Goal: Navigation & Orientation: Find specific page/section

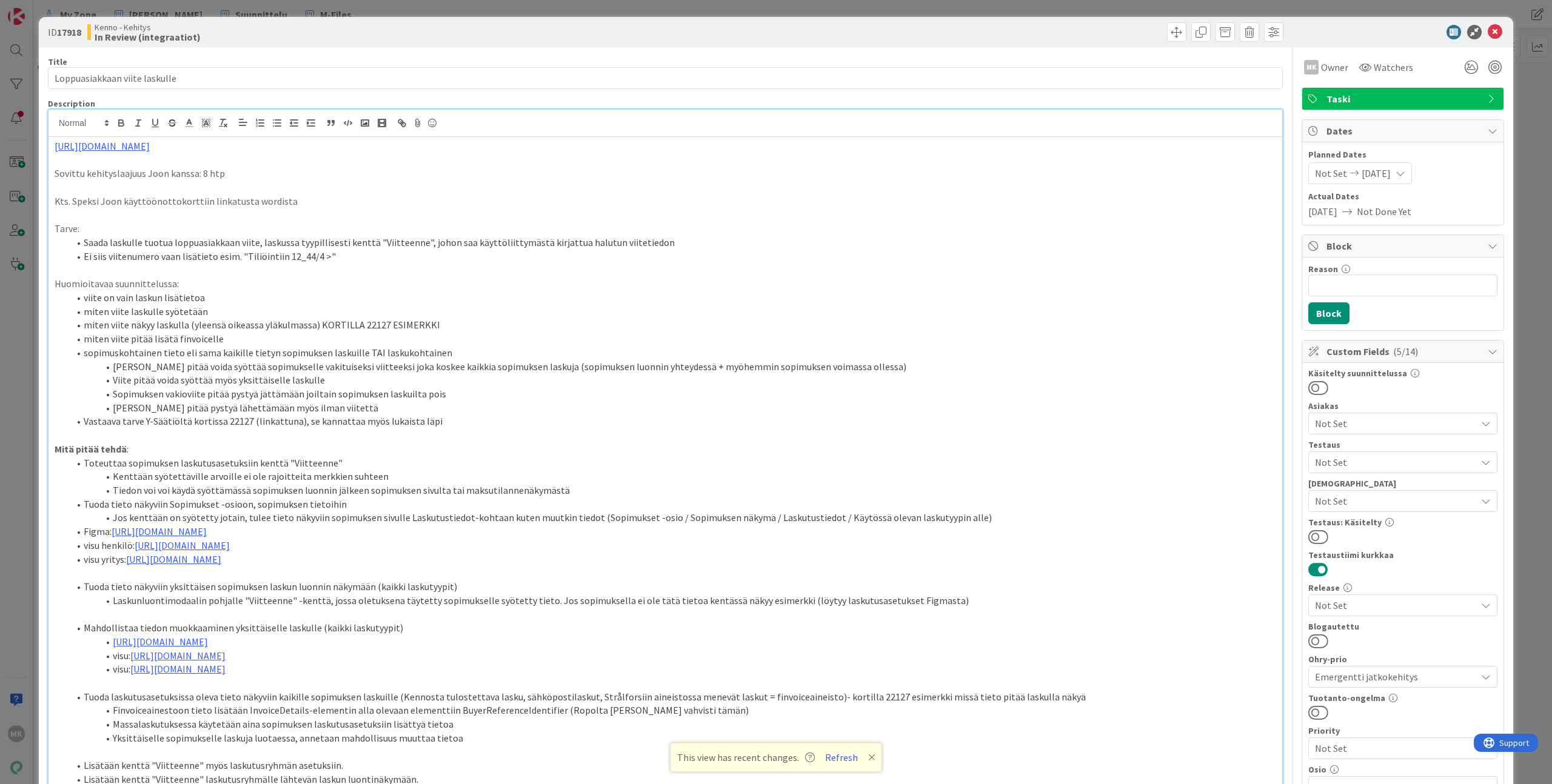
click at [281, 9] on div "ID 17918 Kenno - Kehitys In Review (integraatiot) Title 29 / 128 Loppuasiakkaan…" at bounding box center [776, 392] width 1552 height 784
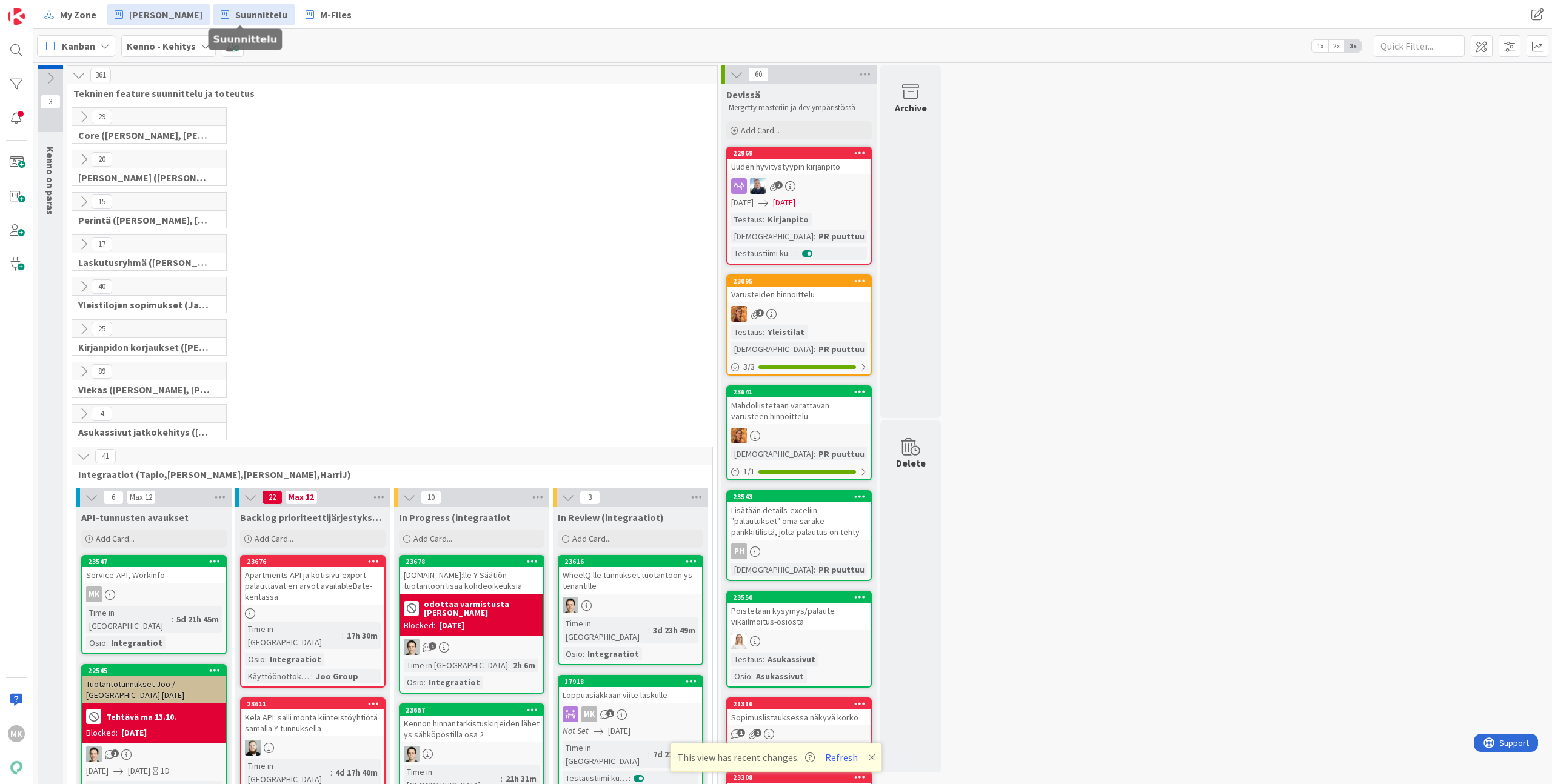
click at [221, 12] on icon at bounding box center [225, 15] width 9 height 16
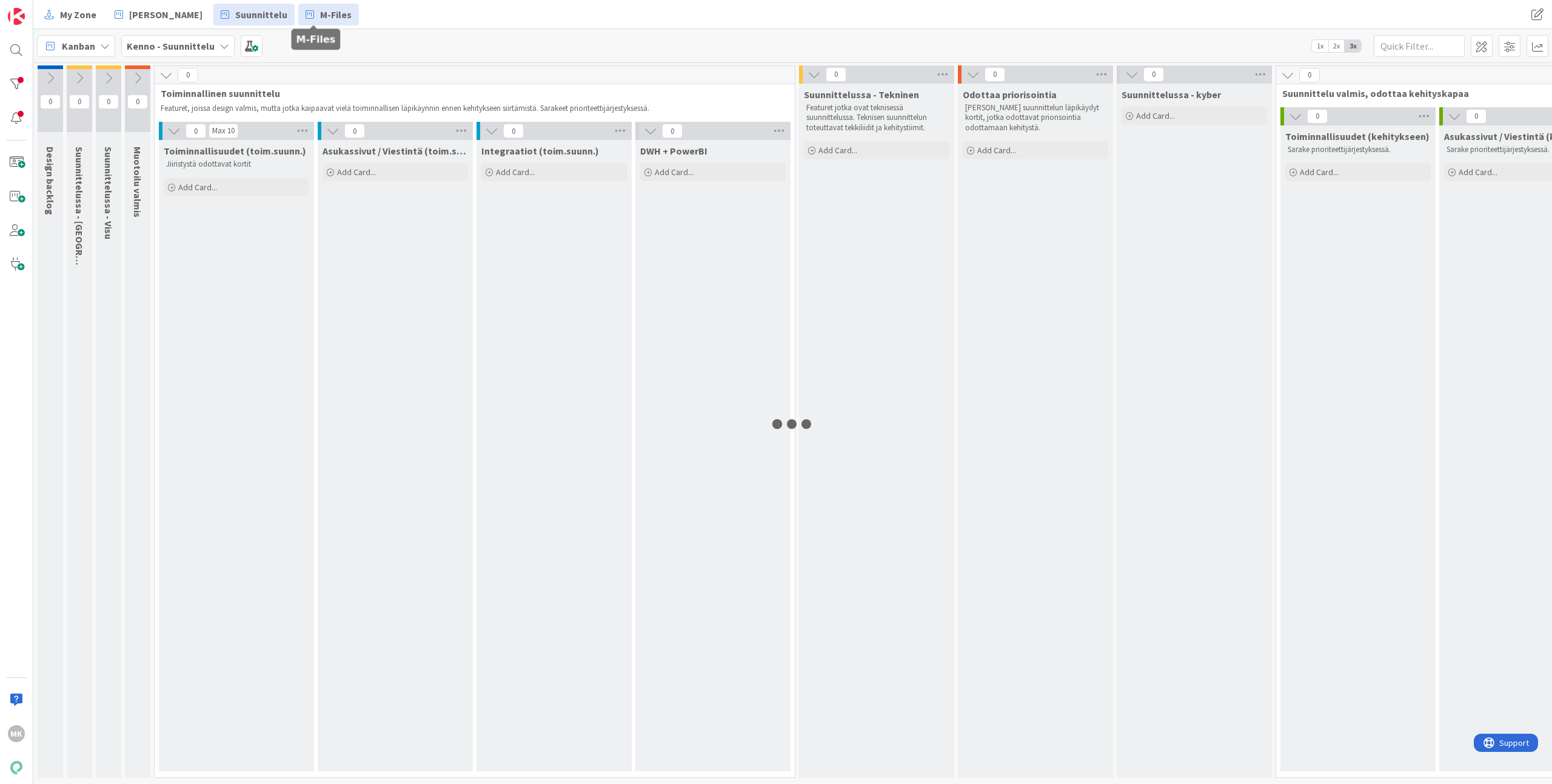
click at [302, 10] on link "M-Files" at bounding box center [328, 15] width 60 height 22
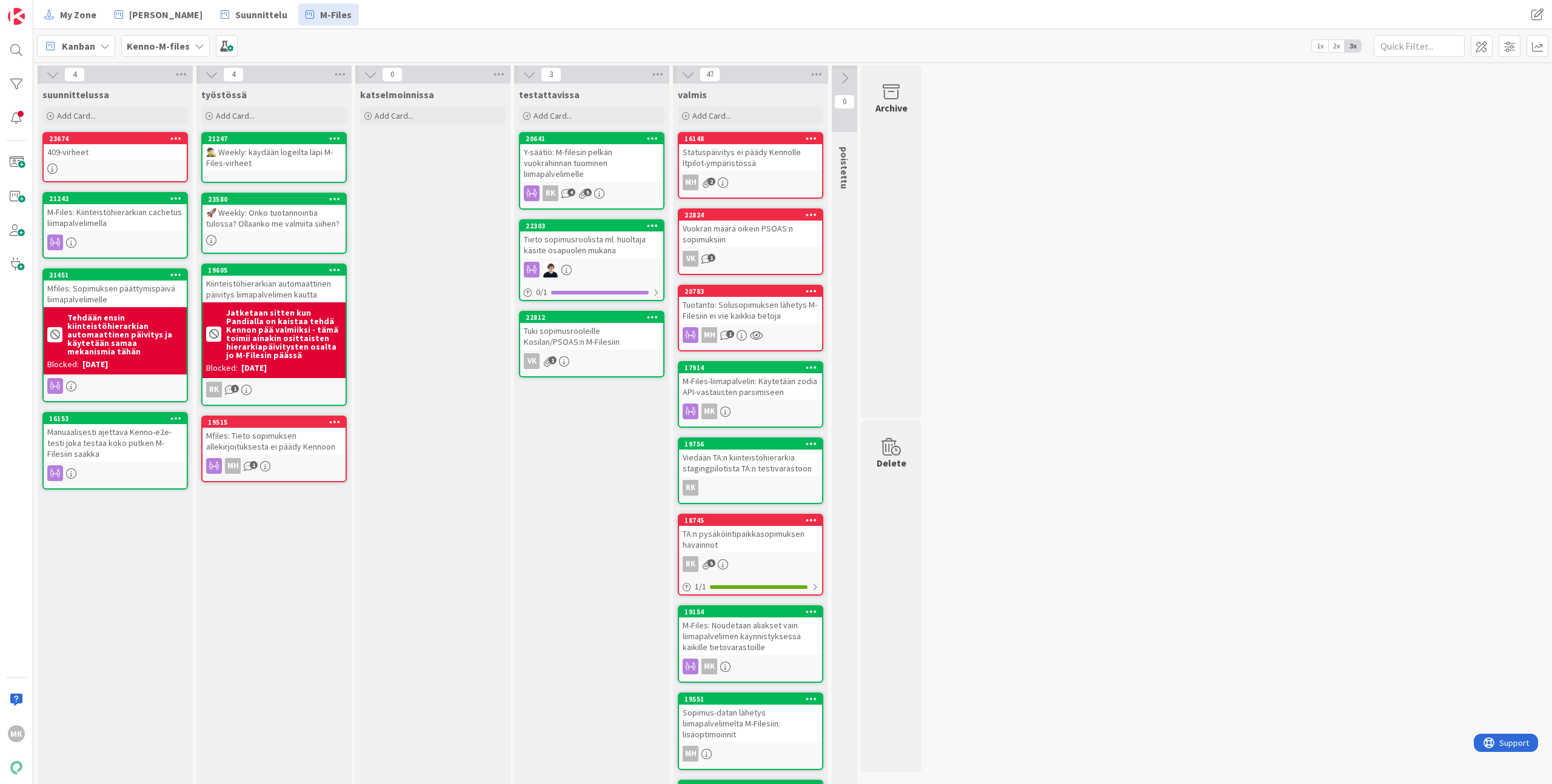
click at [106, 157] on div "409-virheet" at bounding box center [115, 152] width 143 height 16
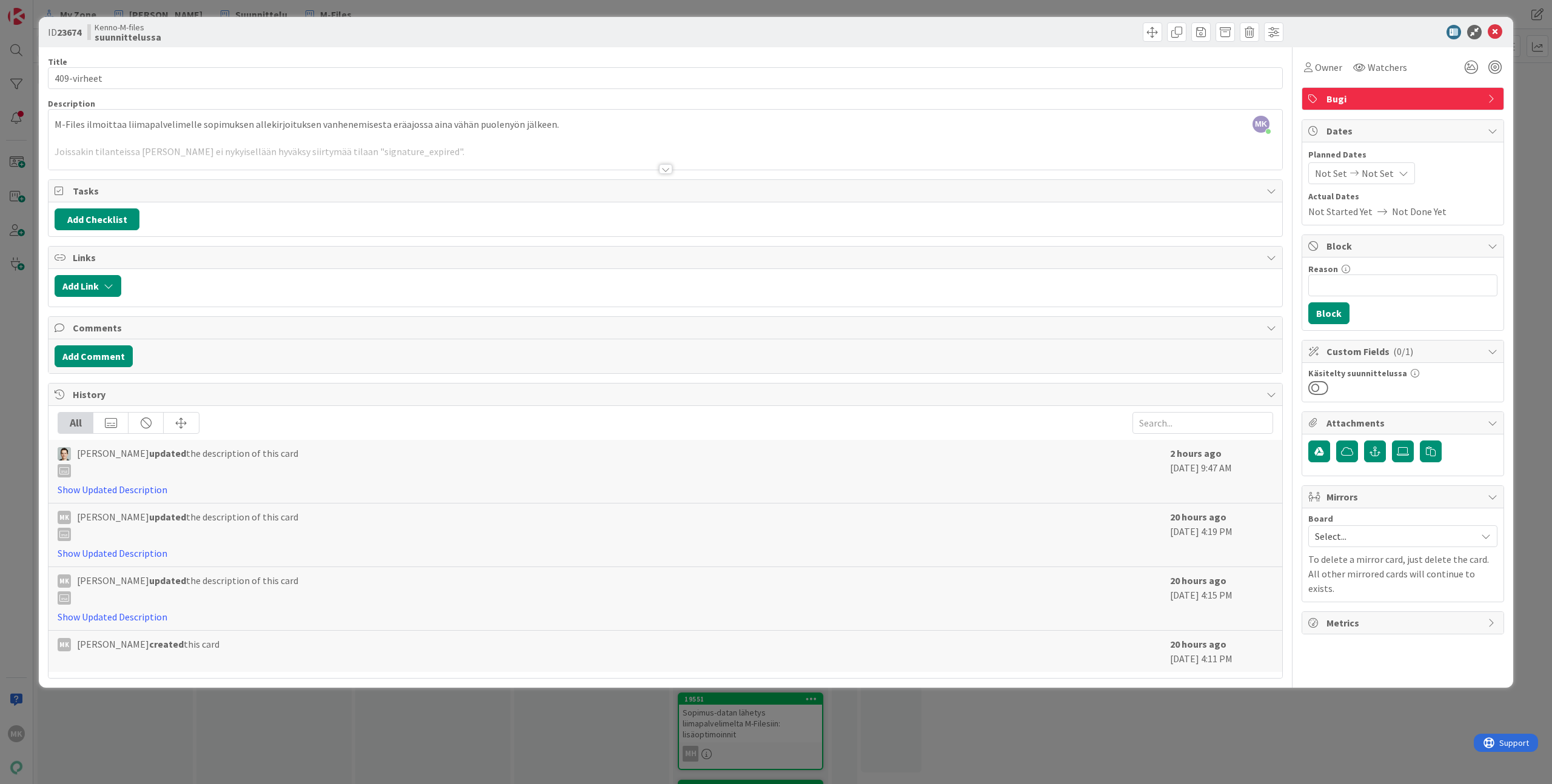
click at [369, 168] on div at bounding box center [665, 153] width 1233 height 31
